Goal: Find contact information: Find contact information

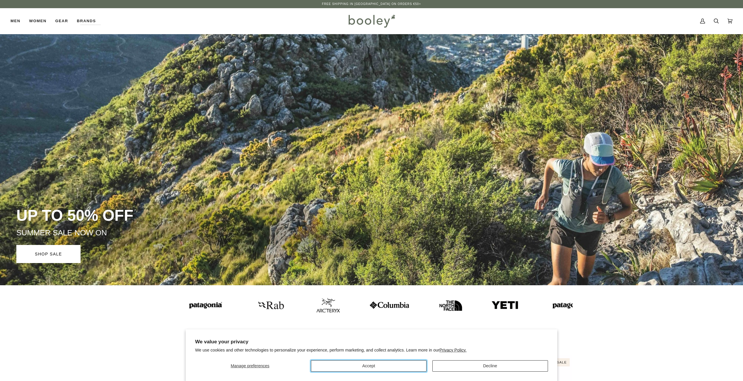
click at [372, 366] on button "Accept" at bounding box center [369, 365] width 116 height 11
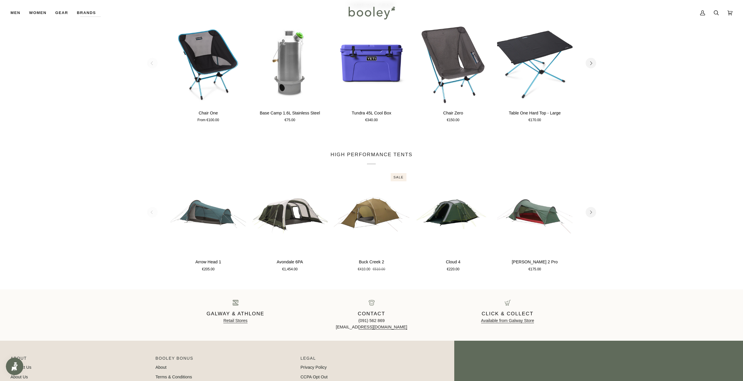
scroll to position [902, 0]
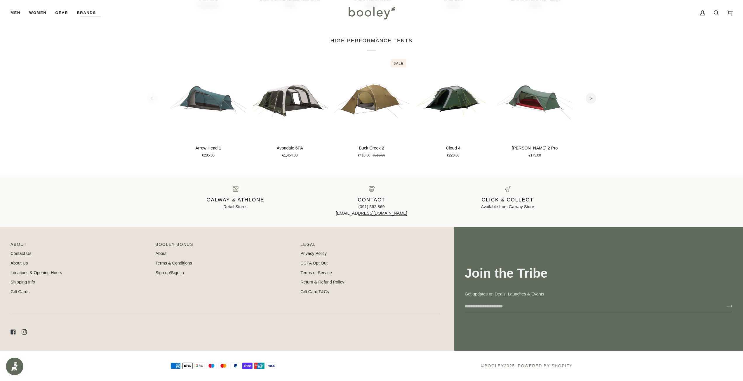
click at [19, 251] on link "Contact Us" at bounding box center [21, 253] width 21 height 5
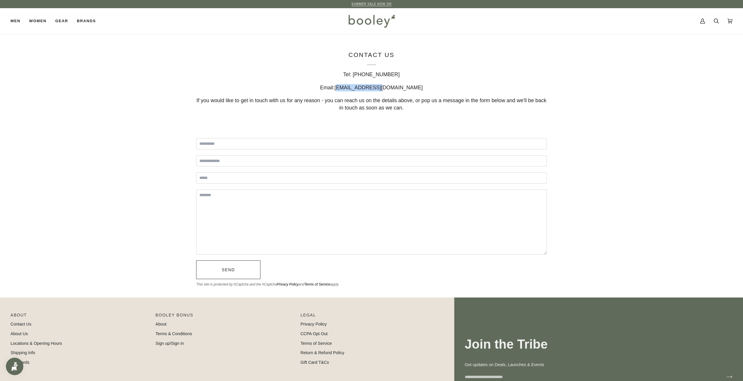
drag, startPoint x: 399, startPoint y: 88, endPoint x: 362, endPoint y: 84, distance: 37.6
click at [362, 84] on div "Email: [EMAIL_ADDRESS][DOMAIN_NAME]" at bounding box center [371, 87] width 351 height 7
copy span "[EMAIL_ADDRESS][DOMAIN_NAME]"
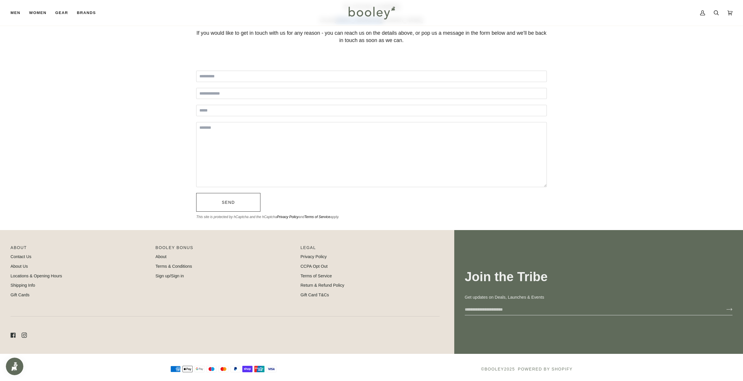
scroll to position [71, 0]
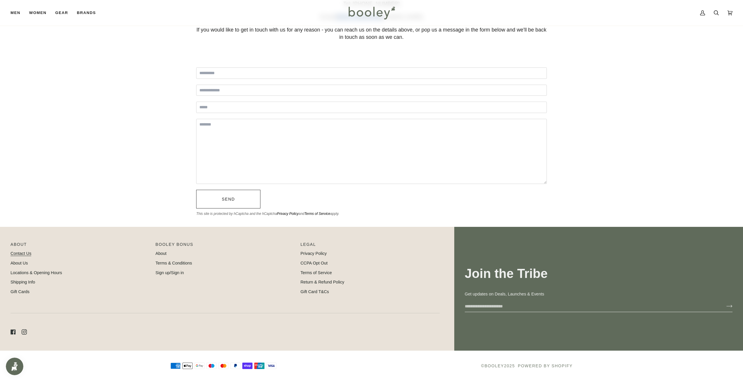
click at [21, 255] on link "Contact Us" at bounding box center [21, 253] width 21 height 5
